Goal: Information Seeking & Learning: Learn about a topic

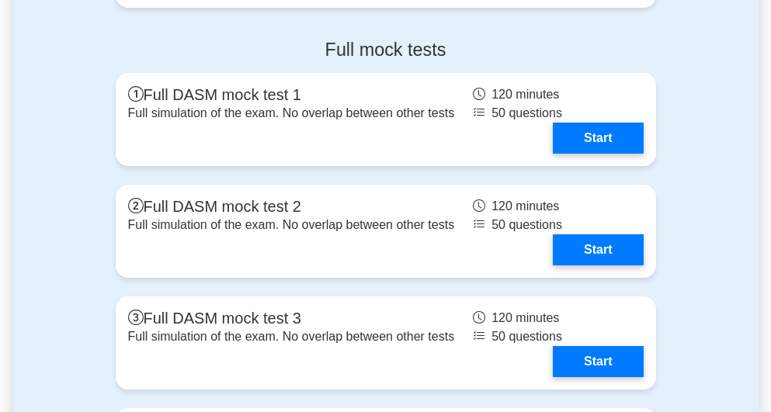
scroll to position [3616, 0]
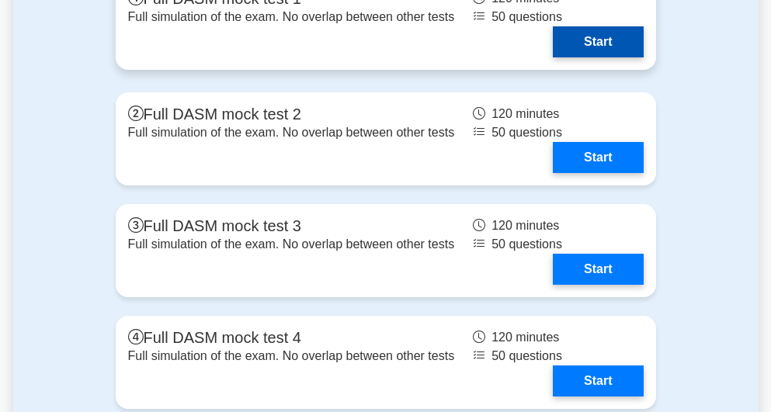
click at [600, 57] on link "Start" at bounding box center [598, 41] width 90 height 31
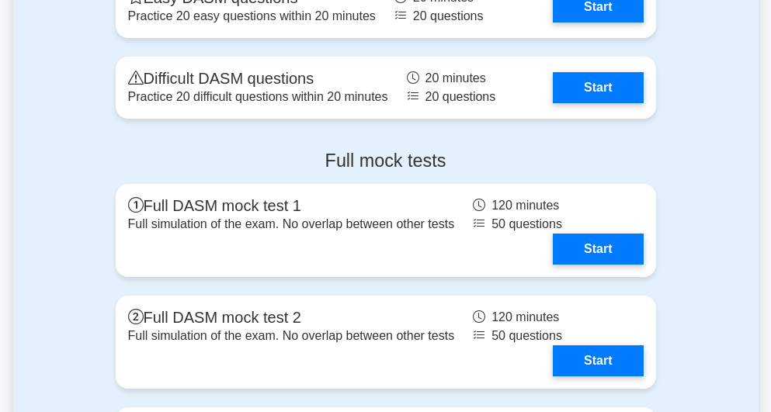
scroll to position [3616, 0]
